Goal: Task Accomplishment & Management: Complete application form

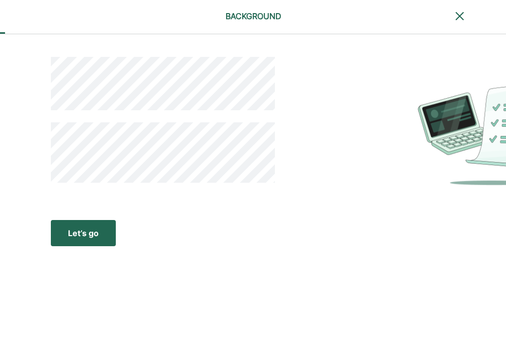
click at [96, 231] on div "Let’s go" at bounding box center [83, 233] width 31 height 12
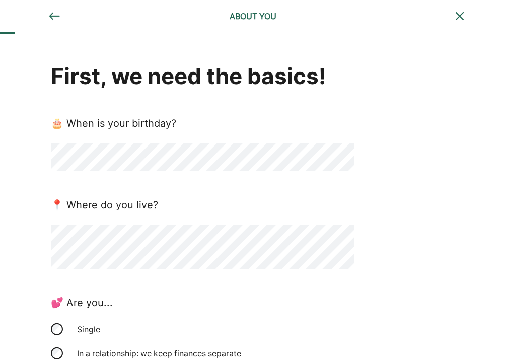
click at [325, 205] on div "📍 Where do you live?" at bounding box center [202, 203] width 303 height 17
click at [45, 181] on div "First, we need the basics! 🎂 When is your birthday? 📍 Where do you live? 💕 Are …" at bounding box center [253, 295] width 506 height 522
click at [14, 201] on div "First, we need the basics! 🎂 When is your birthday? 📍 Where do you live? 💕 Are …" at bounding box center [253, 295] width 506 height 522
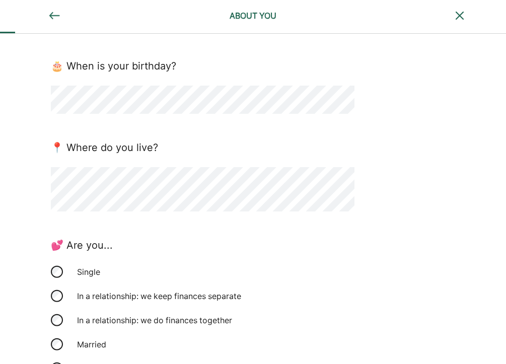
scroll to position [60, 0]
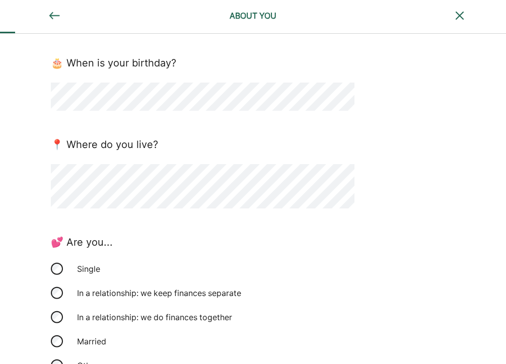
click at [403, 184] on div "First, we need the basics! 🎂 When is your birthday? 📍 Where do you live? 💕 Are …" at bounding box center [253, 235] width 506 height 522
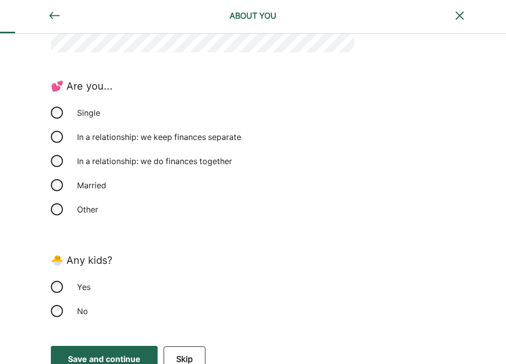
scroll to position [219, 0]
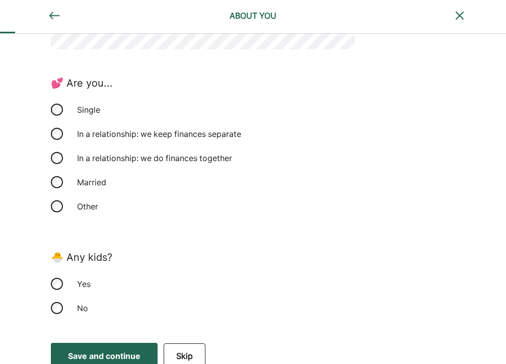
click at [88, 181] on div "Married" at bounding box center [121, 182] width 101 height 24
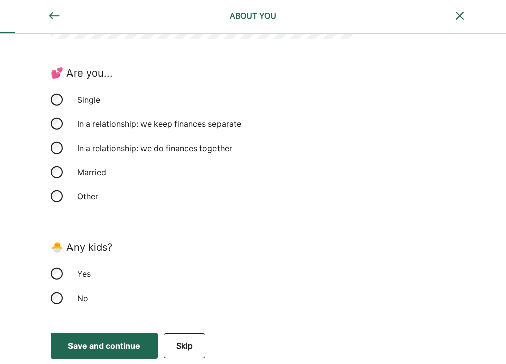
click at [253, 203] on div "Other" at bounding box center [202, 196] width 303 height 24
click at [77, 297] on div "No" at bounding box center [121, 298] width 101 height 24
drag, startPoint x: 129, startPoint y: 345, endPoint x: 132, endPoint y: 335, distance: 10.5
click at [130, 344] on div "Save and continue" at bounding box center [104, 346] width 72 height 12
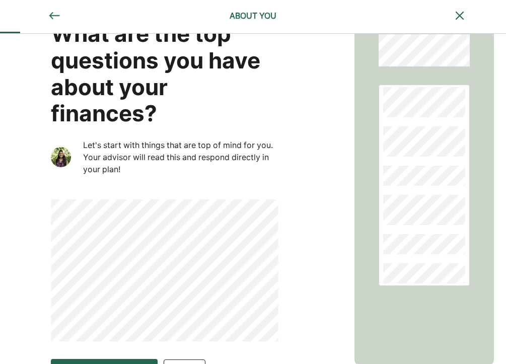
scroll to position [0, 0]
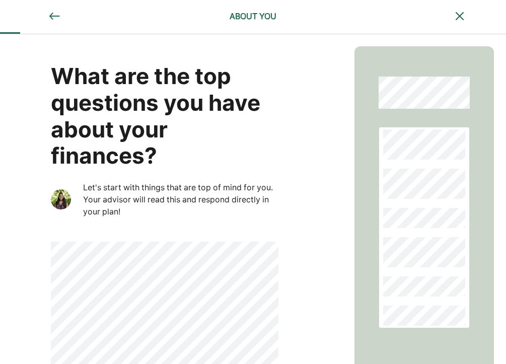
click at [50, 13] on img at bounding box center [54, 16] width 12 height 12
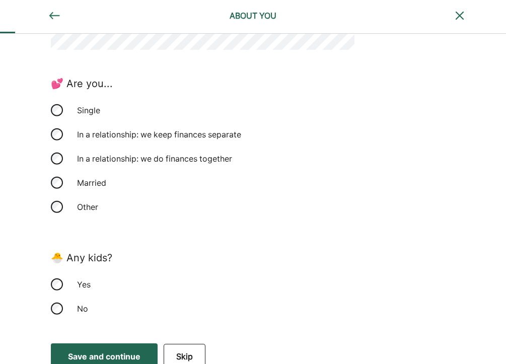
scroll to position [230, 0]
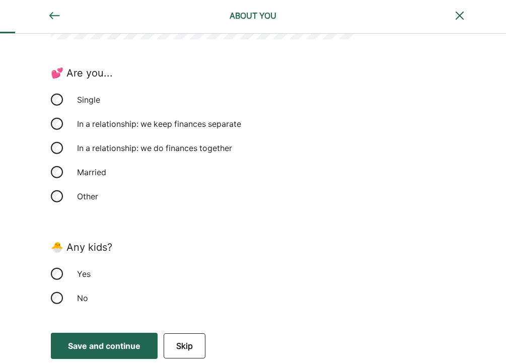
click at [85, 174] on div "Married" at bounding box center [121, 172] width 101 height 24
click at [125, 344] on div "Save and continue" at bounding box center [104, 346] width 72 height 12
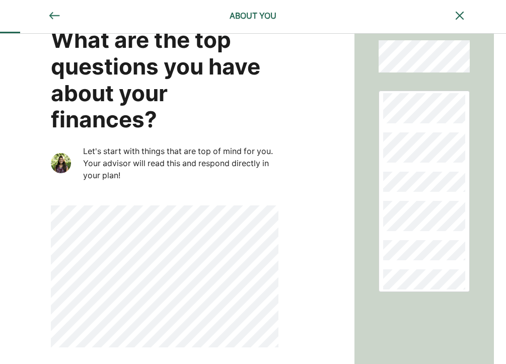
scroll to position [68, 0]
